Goal: Information Seeking & Learning: Check status

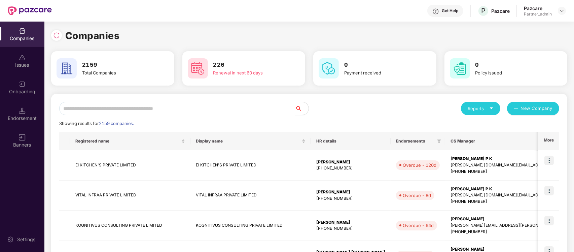
click at [206, 103] on input "text" at bounding box center [177, 108] width 236 height 13
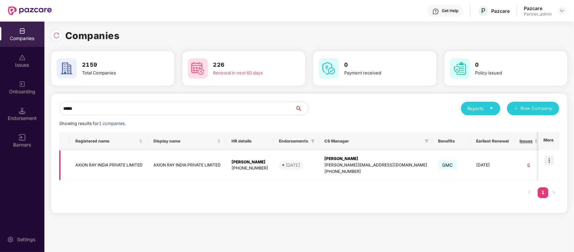
type input "*****"
click at [549, 159] on img at bounding box center [548, 159] width 9 height 9
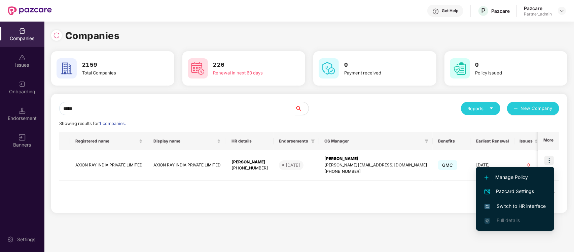
click at [527, 200] on li "Switch to HR interface" at bounding box center [515, 206] width 78 height 14
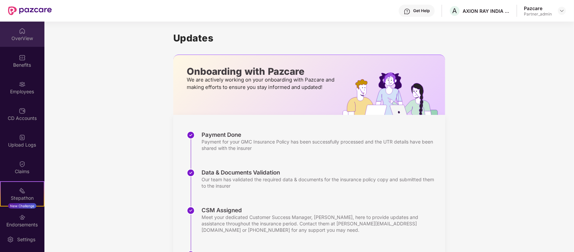
click at [31, 28] on div "OverView" at bounding box center [22, 34] width 44 height 25
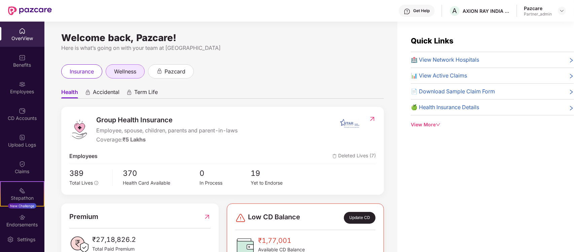
click at [125, 69] on span "wellness" at bounding box center [125, 71] width 22 height 8
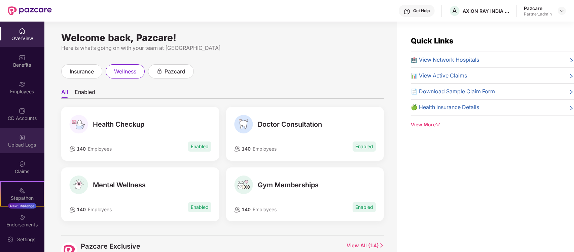
scroll to position [34, 0]
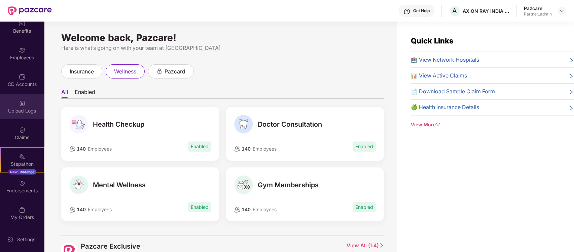
click at [19, 102] on img at bounding box center [22, 103] width 7 height 7
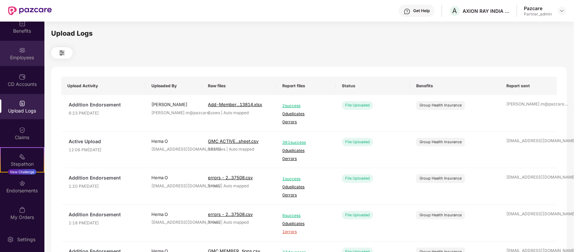
click at [30, 51] on div "Employees" at bounding box center [22, 53] width 44 height 25
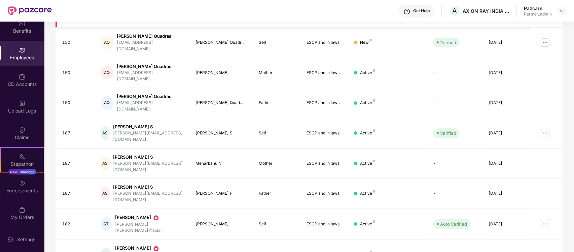
scroll to position [162, 0]
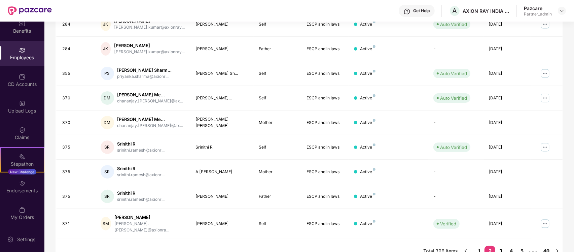
click at [500, 246] on link "3" at bounding box center [500, 251] width 11 height 10
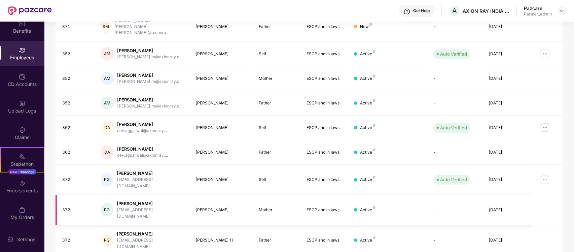
scroll to position [0, 0]
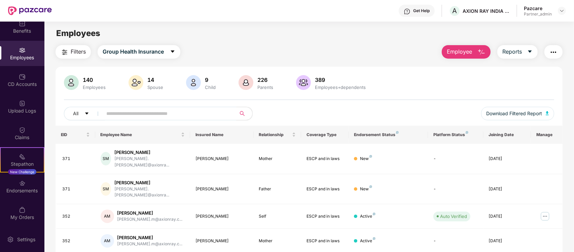
click at [189, 114] on input "text" at bounding box center [166, 113] width 121 height 10
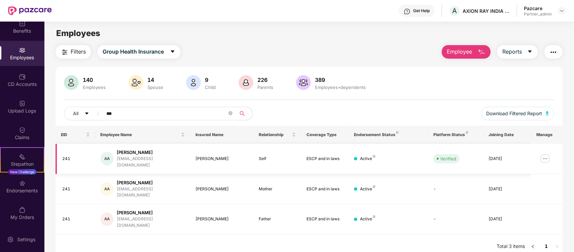
type input "***"
click at [549, 153] on img at bounding box center [545, 158] width 11 height 11
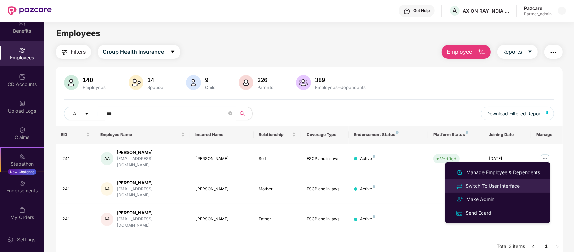
click at [506, 186] on div "Switch To User Interface" at bounding box center [492, 185] width 57 height 7
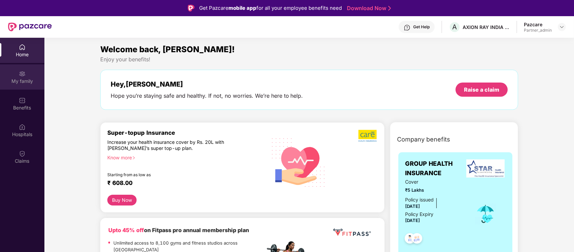
click at [28, 78] on div "My family" at bounding box center [22, 81] width 44 height 7
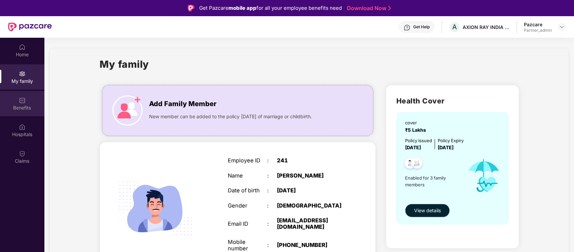
click at [27, 97] on div "Benefits" at bounding box center [22, 103] width 44 height 25
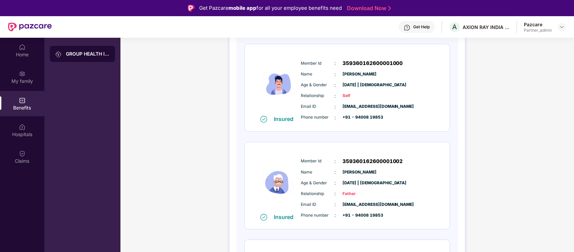
scroll to position [173, 0]
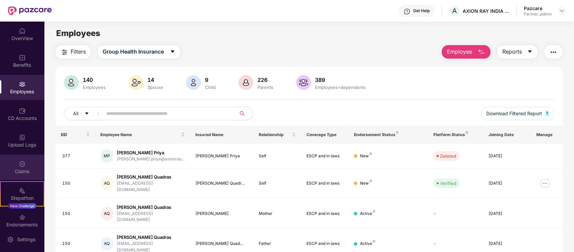
click at [25, 160] on div "Claims" at bounding box center [22, 166] width 44 height 25
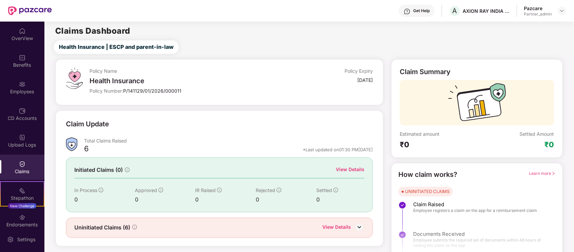
scroll to position [12, 0]
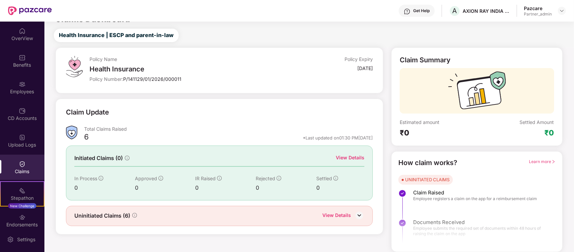
click at [339, 212] on div "View Details" at bounding box center [336, 215] width 29 height 9
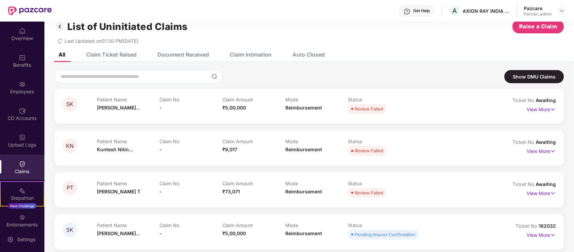
scroll to position [99, 0]
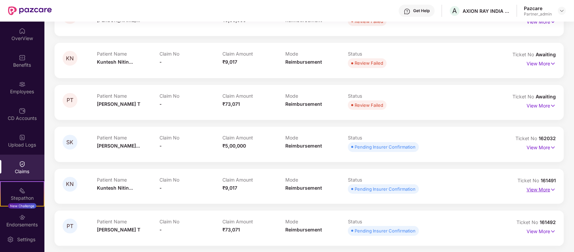
click at [537, 191] on p "View More" at bounding box center [540, 188] width 29 height 9
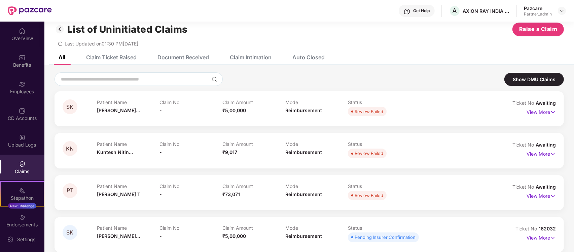
scroll to position [8, 0]
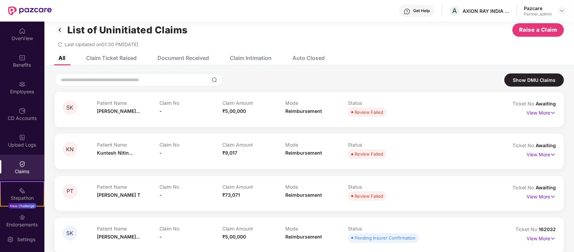
click at [112, 56] on div "Claim Ticket Raised" at bounding box center [111, 57] width 50 height 7
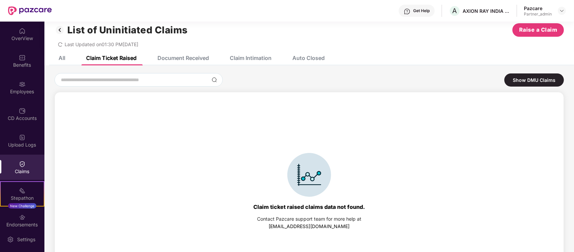
click at [178, 58] on div "Document Received" at bounding box center [182, 57] width 51 height 7
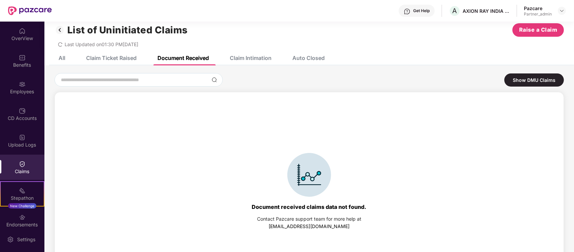
click at [238, 59] on div "Claim Intimation" at bounding box center [251, 57] width 42 height 7
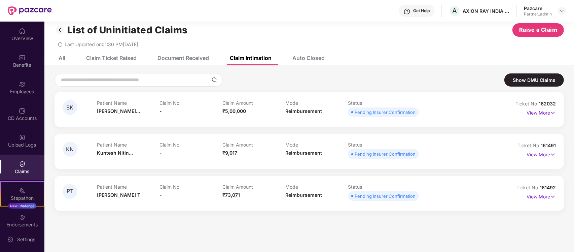
click at [298, 56] on div "Auto Closed" at bounding box center [308, 57] width 32 height 7
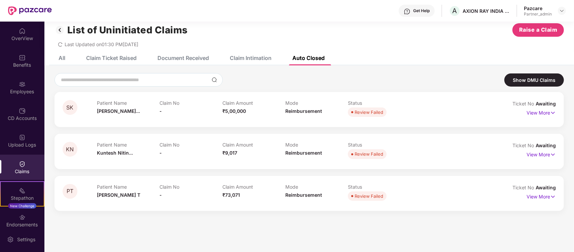
click at [246, 53] on div "Claim Intimation" at bounding box center [246, 57] width 52 height 15
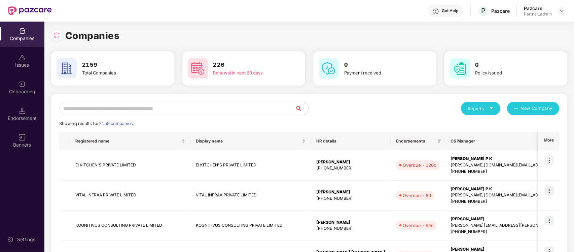
click at [229, 108] on input "text" at bounding box center [177, 108] width 236 height 13
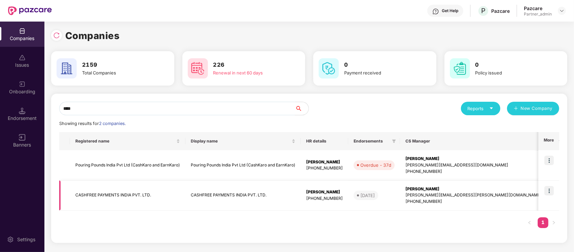
type input "****"
click at [549, 193] on img at bounding box center [548, 190] width 9 height 9
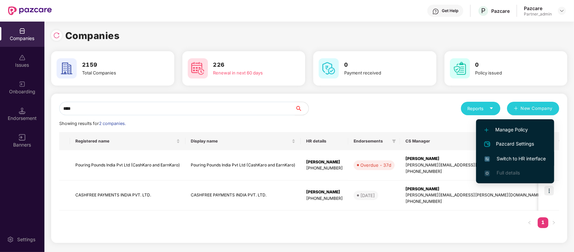
click at [534, 156] on span "Switch to HR interface" at bounding box center [514, 158] width 61 height 7
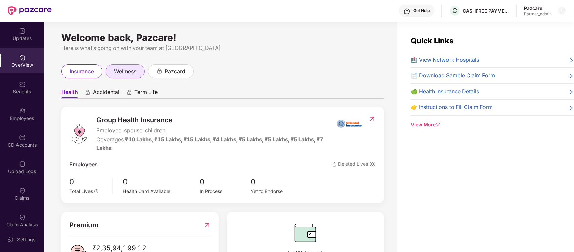
click at [128, 74] on span "wellness" at bounding box center [125, 71] width 22 height 8
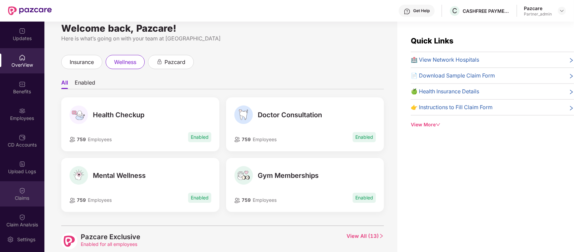
scroll to position [31, 0]
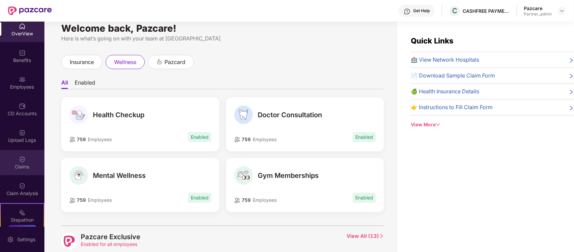
click at [14, 192] on div "Claim Analysis" at bounding box center [22, 193] width 44 height 7
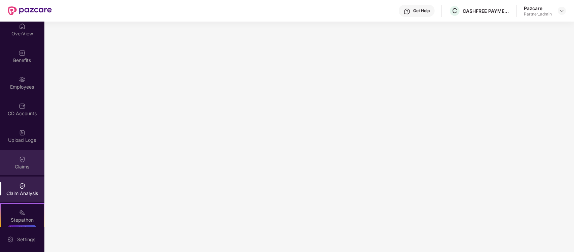
click at [25, 167] on div "Claims" at bounding box center [22, 166] width 44 height 7
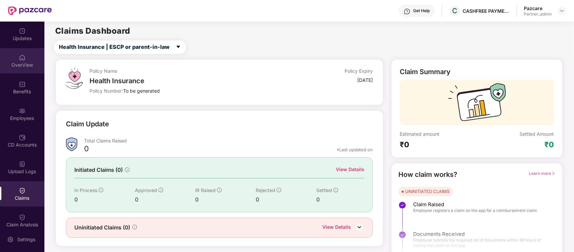
click at [25, 66] on div "OverView" at bounding box center [22, 65] width 44 height 7
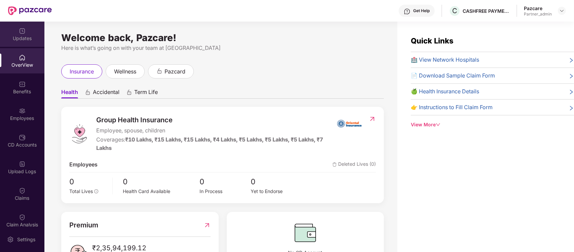
click at [26, 29] on div "Updates" at bounding box center [22, 34] width 44 height 25
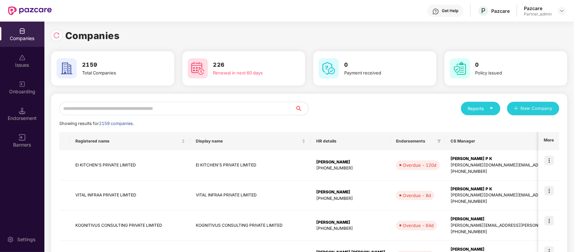
click at [169, 108] on input "text" at bounding box center [177, 108] width 236 height 13
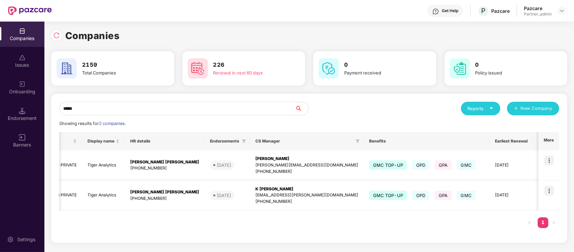
scroll to position [0, 176]
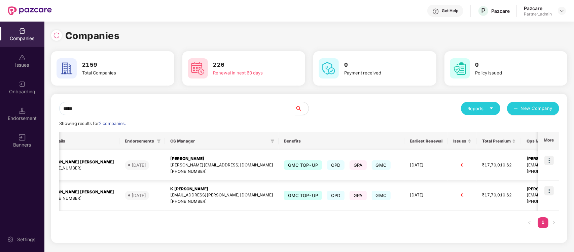
type input "*****"
click at [549, 162] on img at bounding box center [548, 159] width 9 height 9
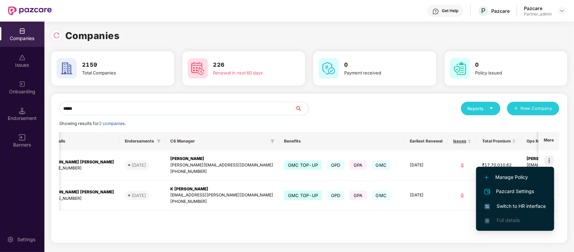
click at [520, 207] on span "Switch to HR interface" at bounding box center [514, 205] width 61 height 7
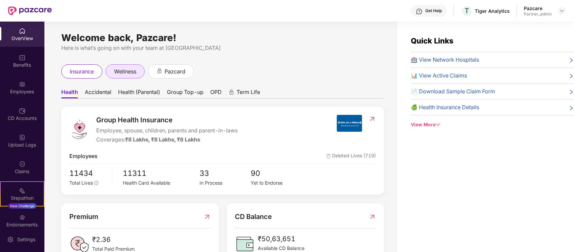
click at [122, 76] on span "wellness" at bounding box center [125, 71] width 22 height 8
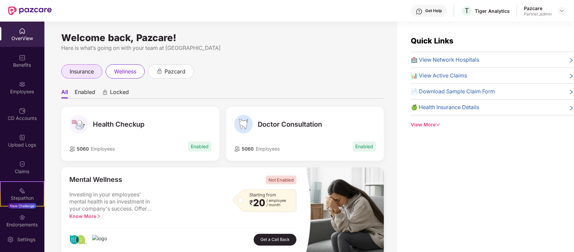
click at [88, 74] on span "insurance" at bounding box center [82, 71] width 24 height 8
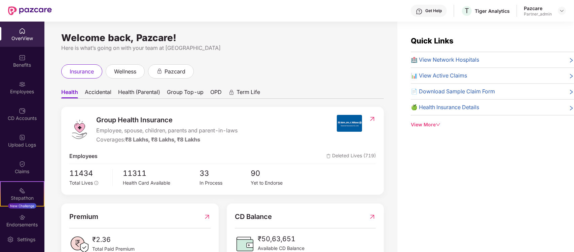
scroll to position [23, 0]
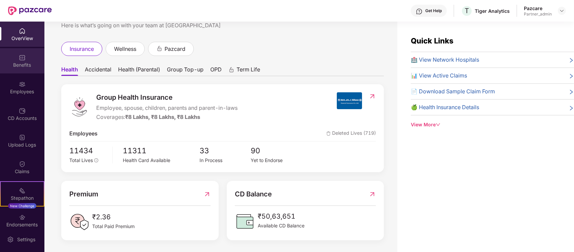
click at [27, 56] on div "Benefits" at bounding box center [22, 60] width 44 height 25
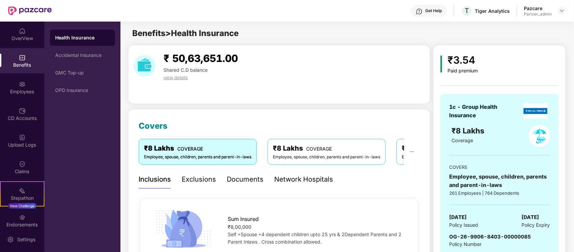
click at [320, 177] on div "Network Hospitals" at bounding box center [303, 179] width 59 height 10
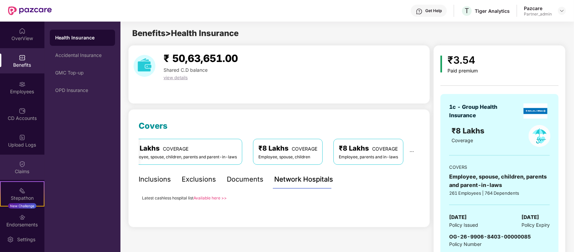
click at [22, 157] on div "Claims" at bounding box center [22, 166] width 44 height 25
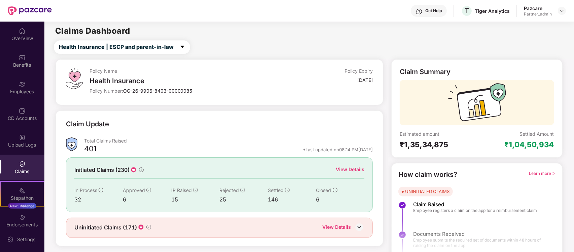
scroll to position [12, 0]
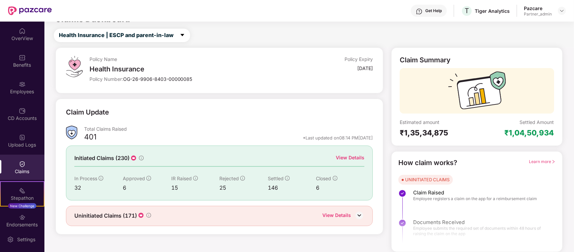
click at [345, 217] on div "View Details" at bounding box center [336, 215] width 29 height 9
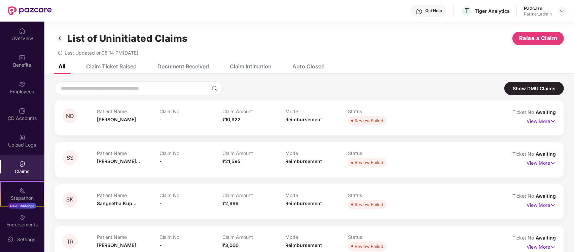
click at [115, 63] on div "Claim Ticket Raised" at bounding box center [111, 66] width 50 height 7
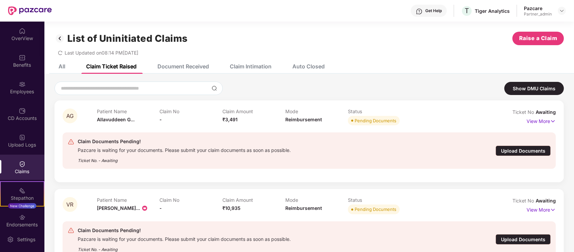
click at [195, 66] on div "Document Received" at bounding box center [182, 66] width 51 height 7
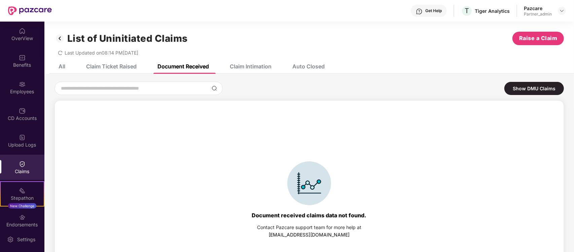
click at [256, 71] on div "Claim Intimation" at bounding box center [246, 66] width 52 height 15
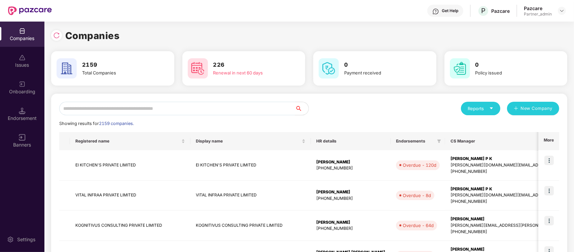
click at [215, 109] on input "text" at bounding box center [177, 108] width 236 height 13
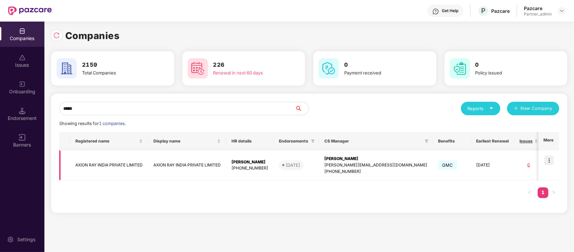
type input "*****"
click at [549, 155] on img at bounding box center [548, 159] width 9 height 9
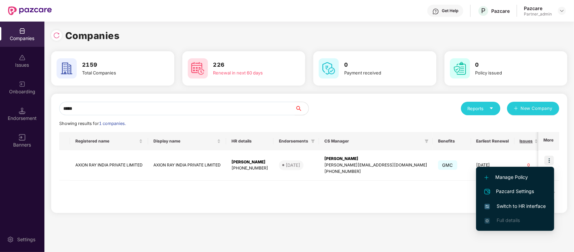
click at [520, 208] on span "Switch to HR interface" at bounding box center [514, 205] width 61 height 7
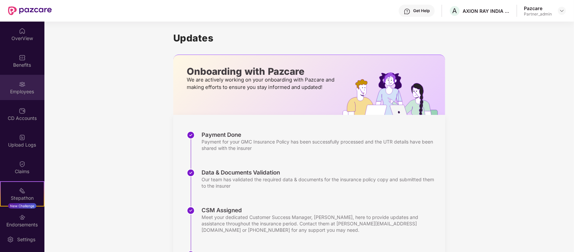
click at [18, 91] on div "Employees" at bounding box center [22, 91] width 44 height 7
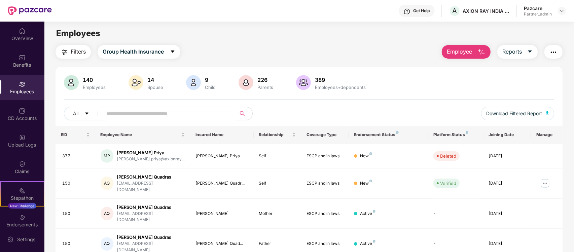
click at [125, 114] on input "text" at bounding box center [166, 113] width 121 height 10
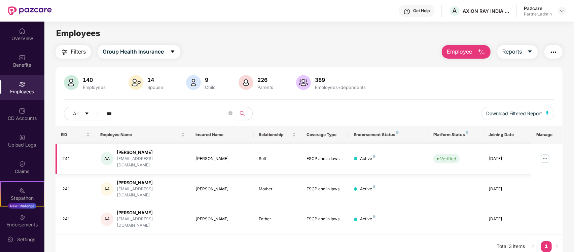
type input "***"
click at [547, 160] on img at bounding box center [545, 158] width 11 height 11
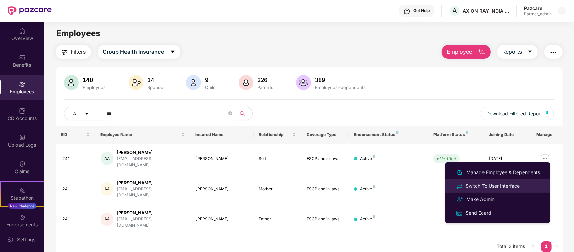
click at [506, 184] on div "Switch To User Interface" at bounding box center [492, 185] width 57 height 7
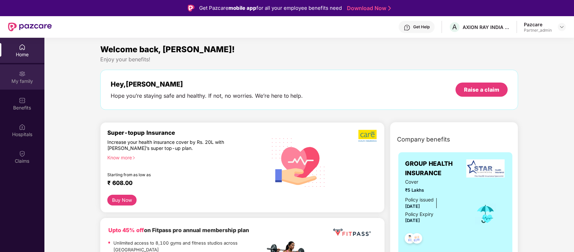
click at [26, 79] on div "My family" at bounding box center [22, 81] width 44 height 7
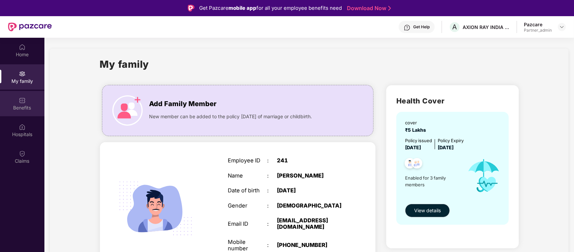
click at [26, 98] on div "Benefits" at bounding box center [22, 103] width 44 height 25
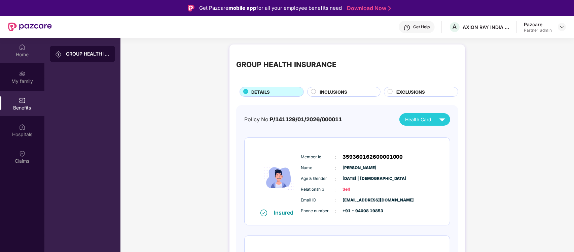
click at [23, 49] on img at bounding box center [22, 47] width 7 height 7
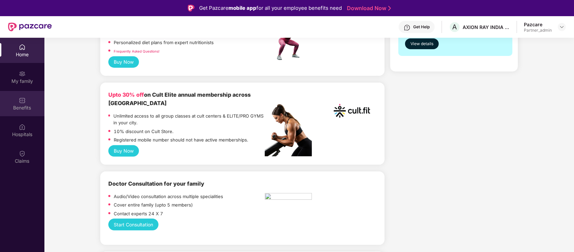
scroll to position [225, 0]
click at [25, 101] on img at bounding box center [22, 100] width 7 height 7
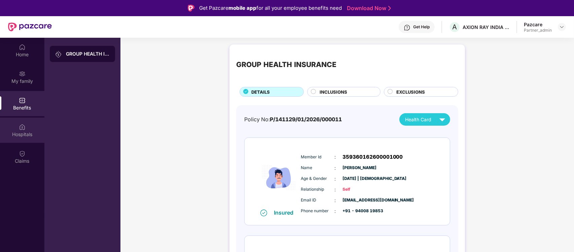
click at [26, 132] on div "Hospitals" at bounding box center [22, 134] width 44 height 7
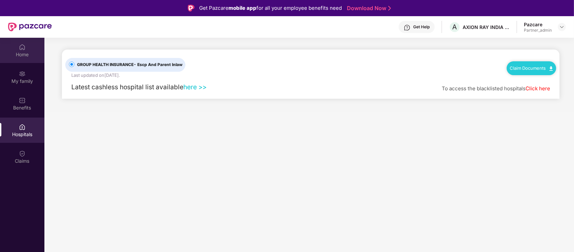
click at [32, 60] on div "Home" at bounding box center [22, 50] width 44 height 25
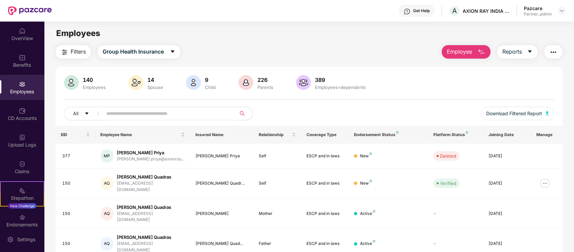
click at [180, 116] on input "text" at bounding box center [166, 113] width 121 height 10
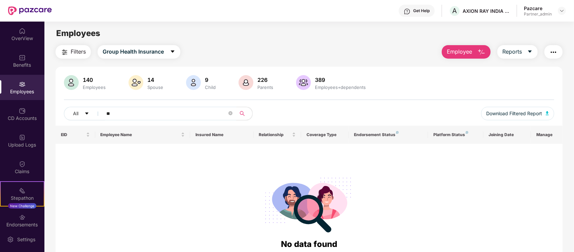
type input "*"
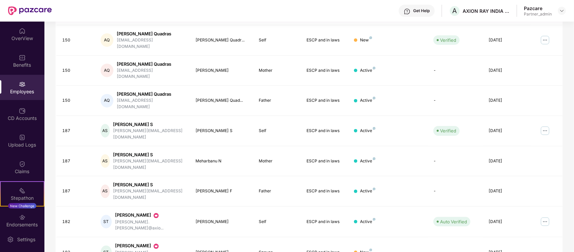
scroll to position [162, 0]
